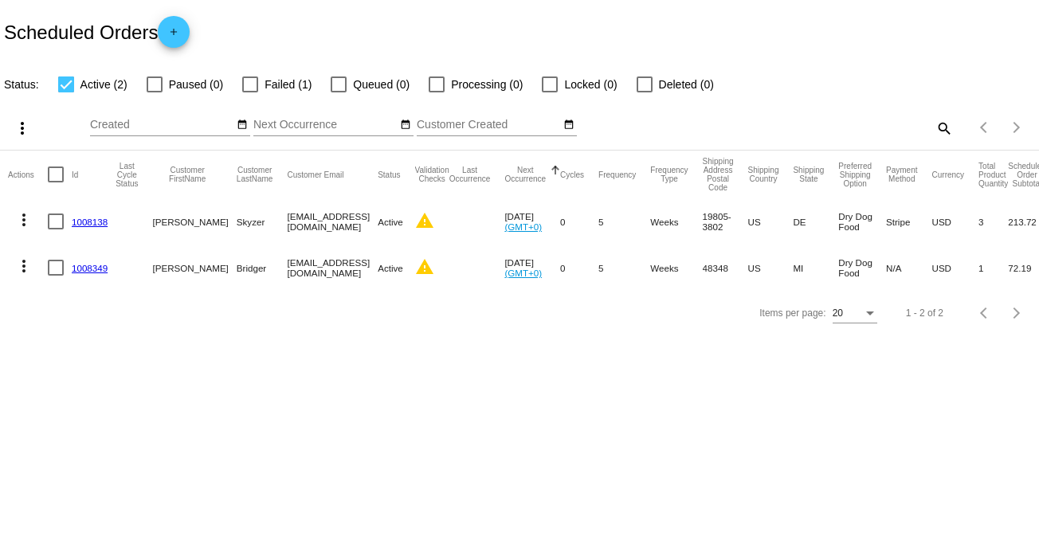
click at [101, 223] on link "1008138" at bounding box center [90, 222] width 36 height 10
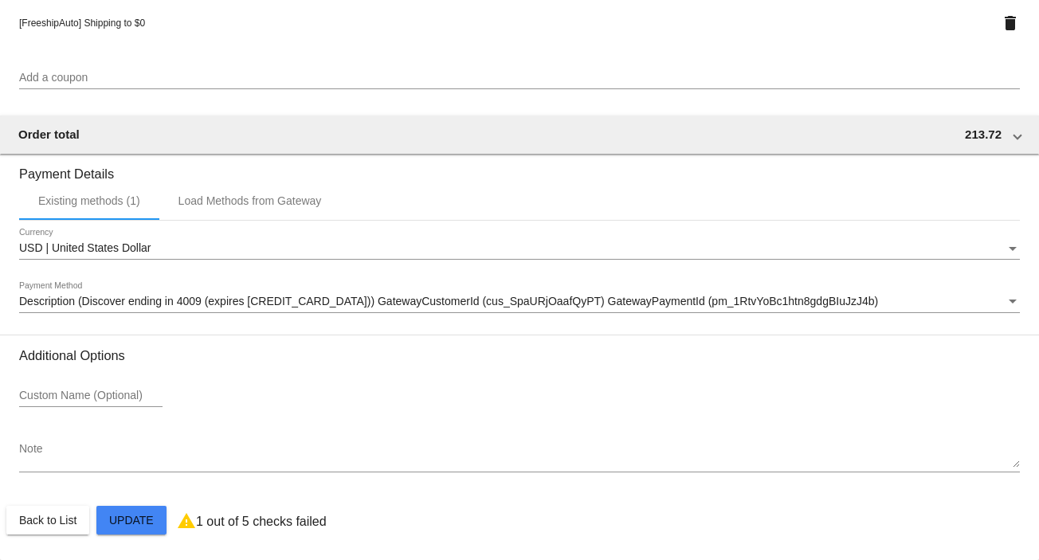
scroll to position [1296, 0]
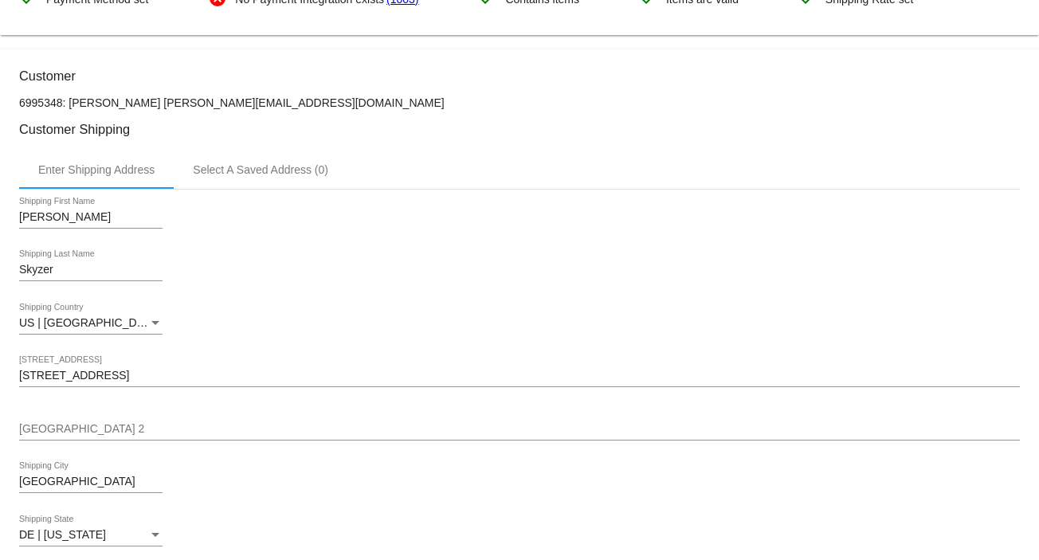
scroll to position [0, 0]
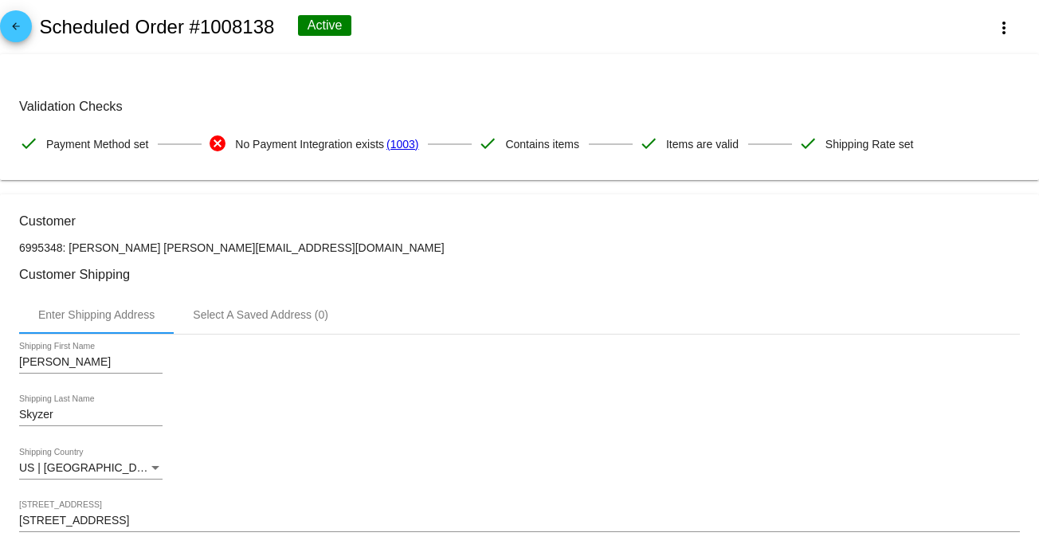
click at [405, 144] on link "(1003)" at bounding box center [402, 143] width 32 height 33
click at [22, 30] on mat-icon "arrow_back" at bounding box center [15, 30] width 19 height 19
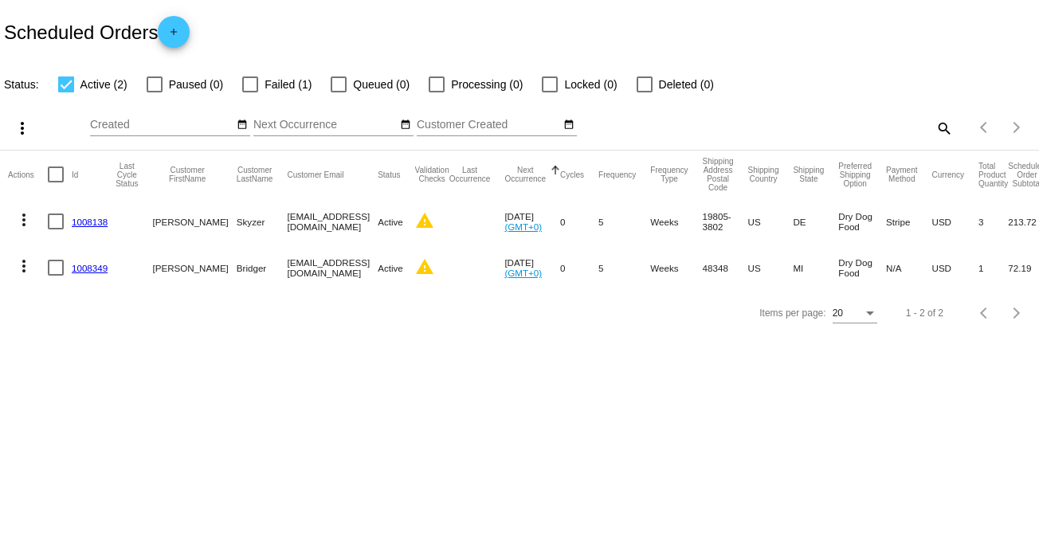
click at [74, 268] on link "1008349" at bounding box center [90, 268] width 36 height 10
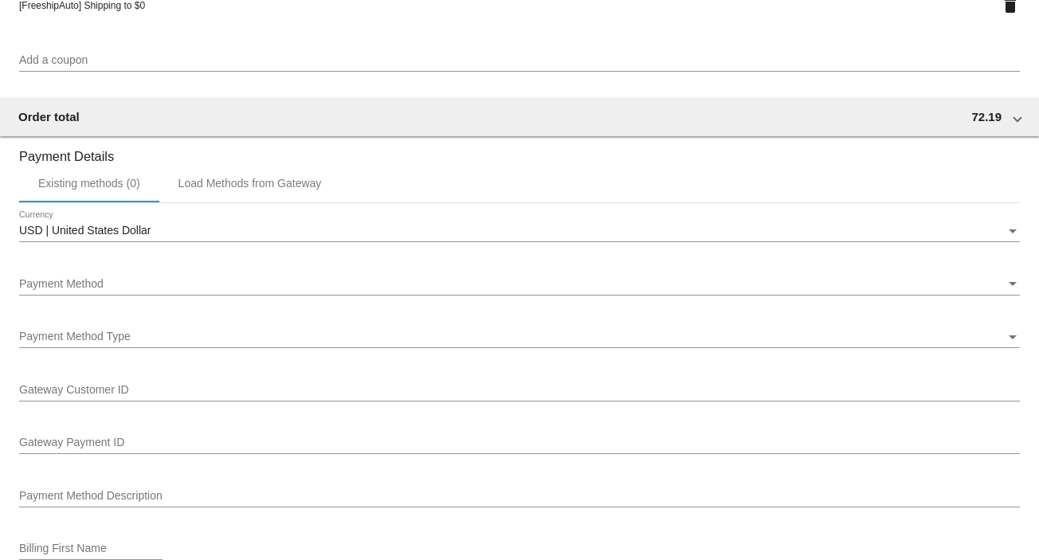
scroll to position [1275, 0]
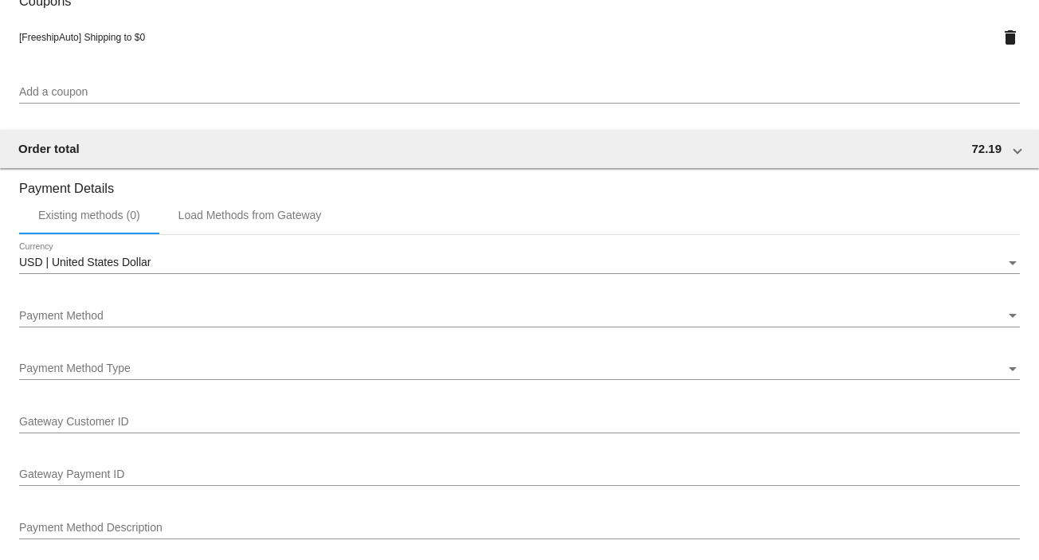
click at [87, 321] on span "Payment Method" at bounding box center [61, 315] width 84 height 13
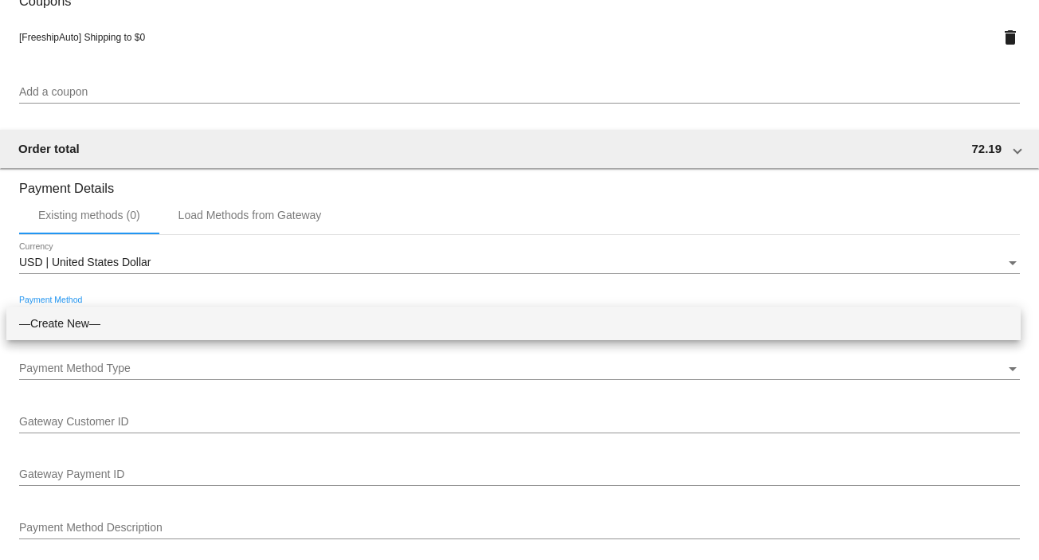
click at [87, 321] on span "—Create New—" at bounding box center [513, 323] width 989 height 33
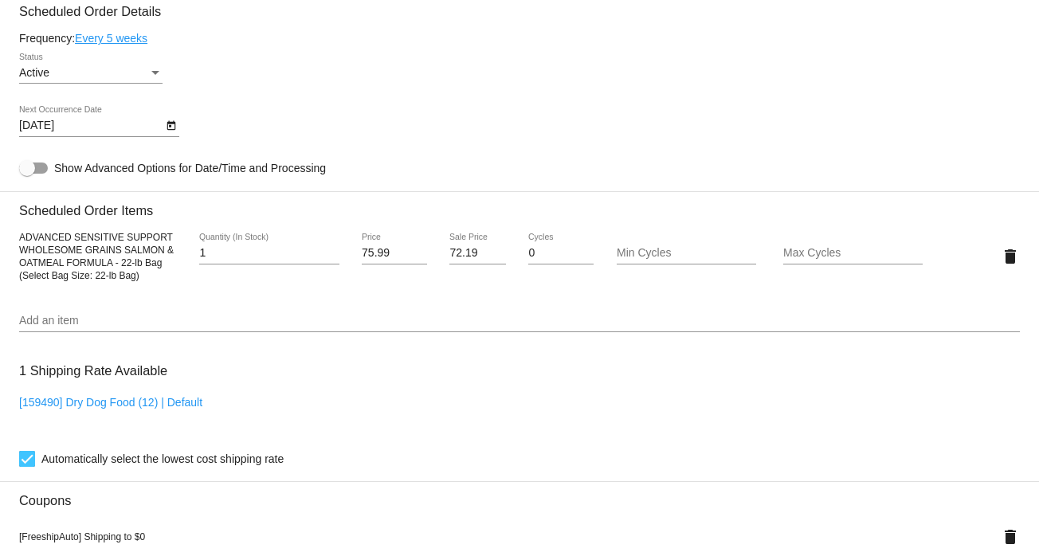
scroll to position [446, 0]
